Goal: Information Seeking & Learning: Learn about a topic

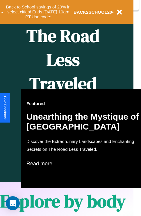
scroll to position [290, 9]
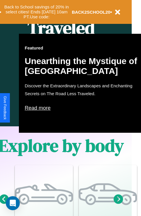
click at [83, 108] on p "Read more" at bounding box center [83, 107] width 116 height 9
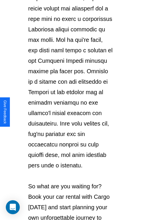
scroll to position [1006, 0]
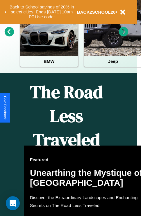
scroll to position [90, 0]
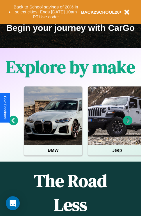
click at [13, 124] on icon at bounding box center [14, 121] width 10 height 10
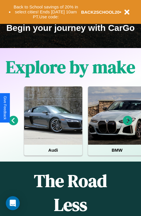
click at [128, 124] on icon at bounding box center [128, 121] width 10 height 10
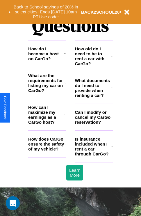
scroll to position [705, 0]
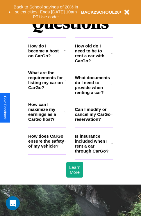
click at [112, 56] on icon at bounding box center [112, 53] width 2 height 5
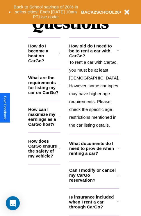
click at [94, 113] on p "To rent a car with CarGo, you must be at least [DEMOGRAPHIC_DATA]. However, som…" at bounding box center [94, 93] width 50 height 71
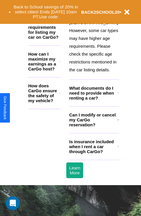
click at [94, 154] on h3 "Is insurance included when I rent a car through CarGo?" at bounding box center [93, 146] width 48 height 15
click at [60, 32] on icon at bounding box center [59, 29] width 1 height 5
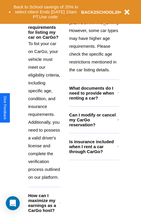
click at [94, 154] on h3 "Is insurance included when I rent a car through CarGo?" at bounding box center [93, 146] width 48 height 15
click at [94, 127] on h3 "Can I modify or cancel my CarGo reservation?" at bounding box center [93, 119] width 48 height 15
click at [47, 199] on h3 "How can I maximize my earnings as a CarGo host?" at bounding box center [43, 203] width 31 height 20
